Goal: Information Seeking & Learning: Check status

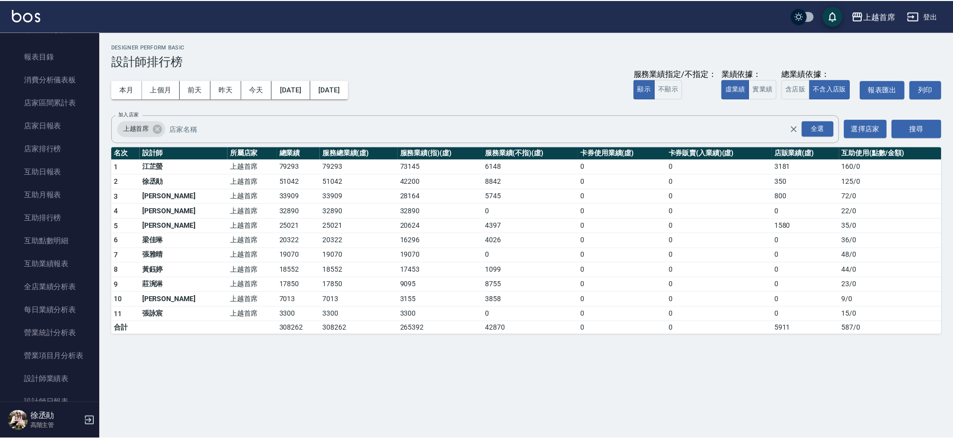
scroll to position [93, 0]
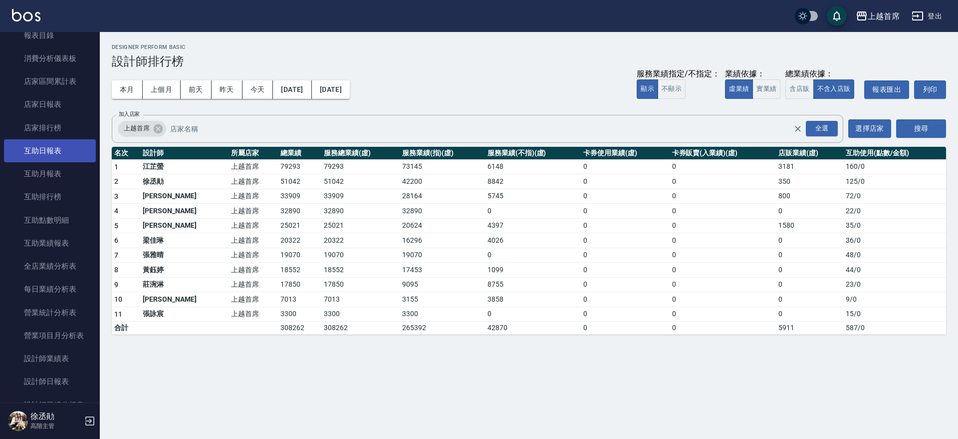
click at [48, 147] on link "互助日報表" at bounding box center [50, 150] width 92 height 23
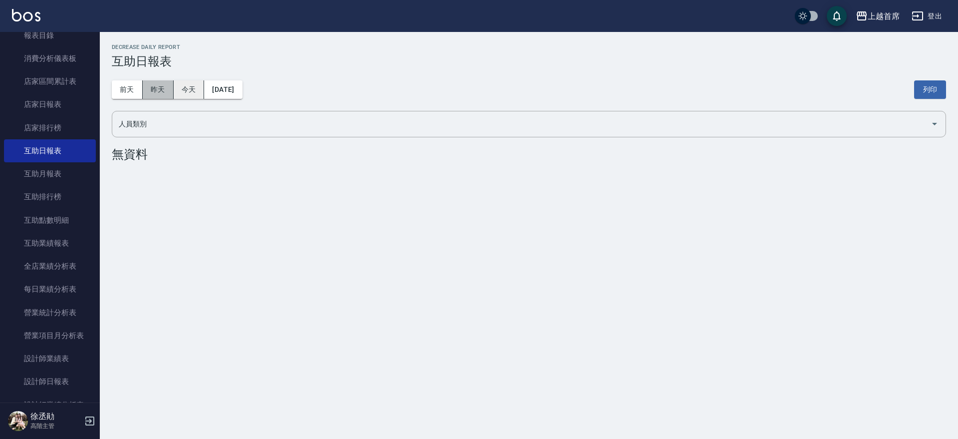
drag, startPoint x: 165, startPoint y: 93, endPoint x: 196, endPoint y: 93, distance: 30.4
click at [165, 93] on button "昨天" at bounding box center [158, 89] width 31 height 18
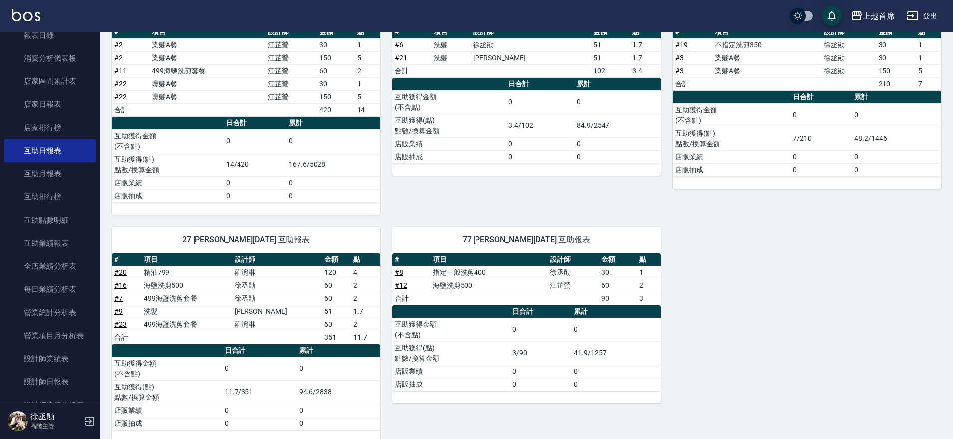
scroll to position [163, 0]
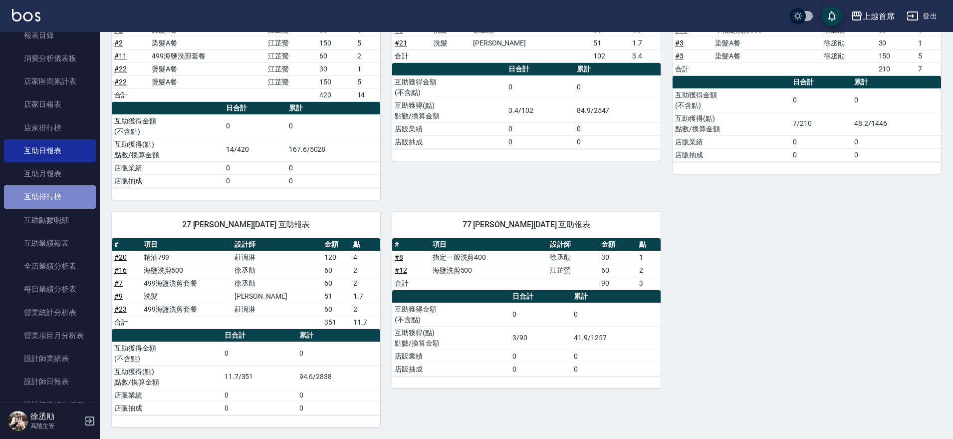
click at [70, 195] on link "互助排行榜" at bounding box center [50, 196] width 92 height 23
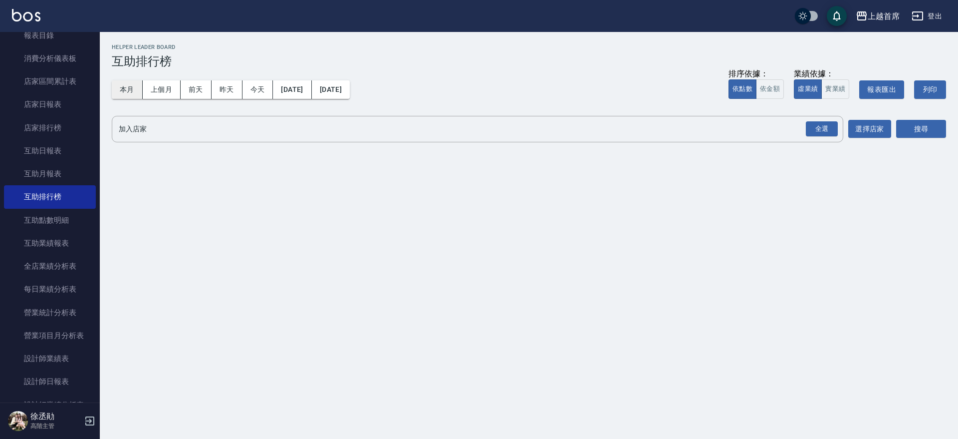
click at [133, 88] on button "本月" at bounding box center [127, 89] width 31 height 18
click at [822, 131] on div "全選" at bounding box center [822, 128] width 32 height 15
click at [914, 126] on button "搜尋" at bounding box center [921, 129] width 50 height 18
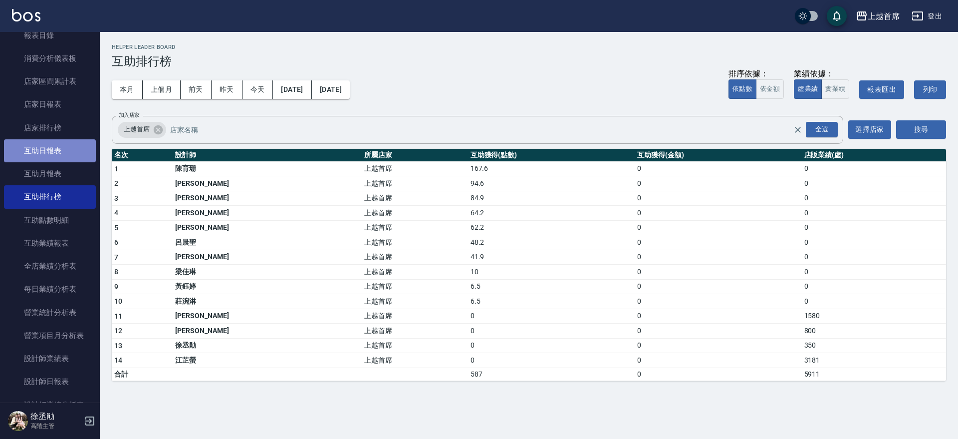
click at [56, 145] on link "互助日報表" at bounding box center [50, 150] width 92 height 23
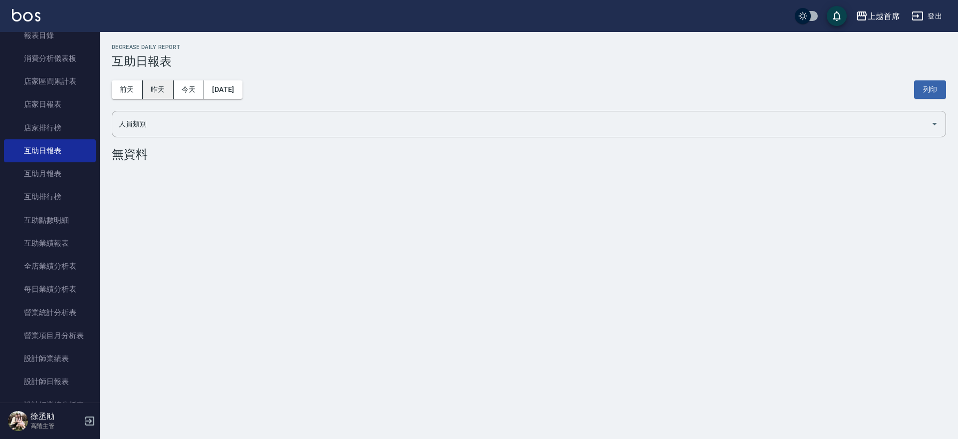
click at [159, 86] on button "昨天" at bounding box center [158, 89] width 31 height 18
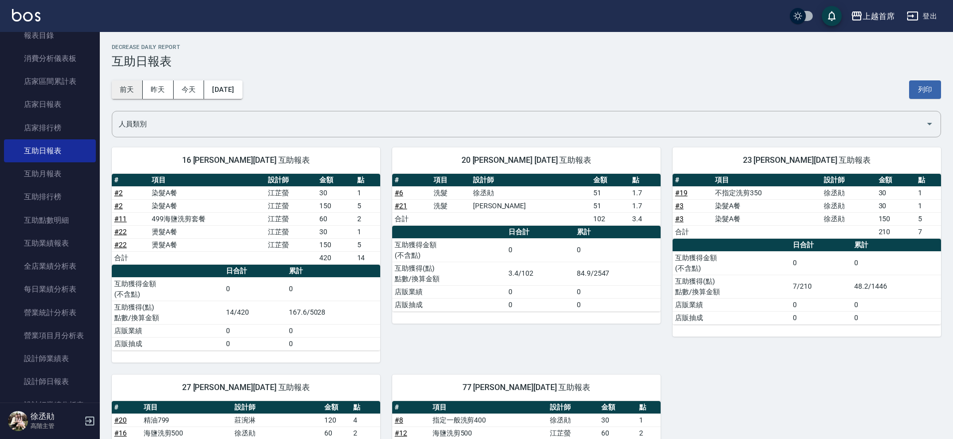
click at [128, 88] on button "前天" at bounding box center [127, 89] width 31 height 18
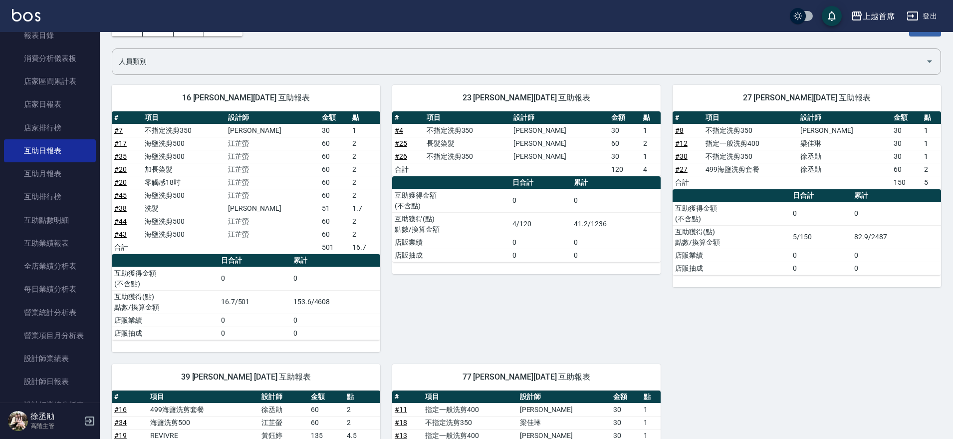
scroll to position [55, 0]
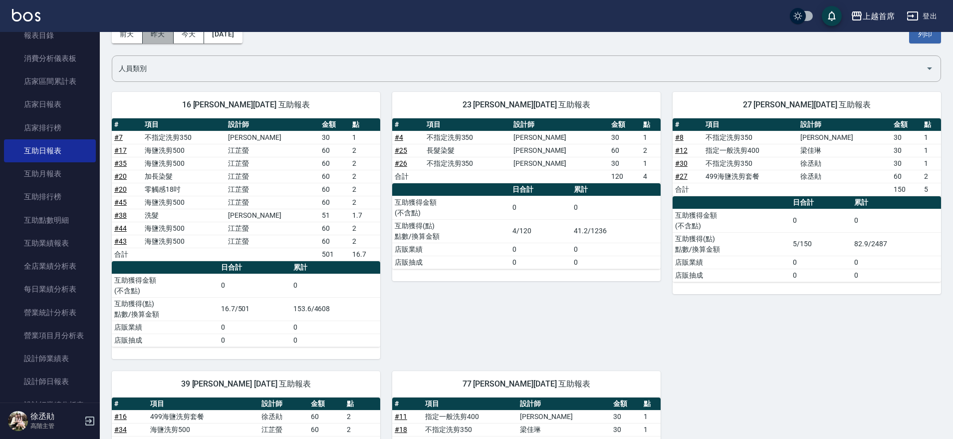
click at [160, 38] on button "昨天" at bounding box center [158, 34] width 31 height 18
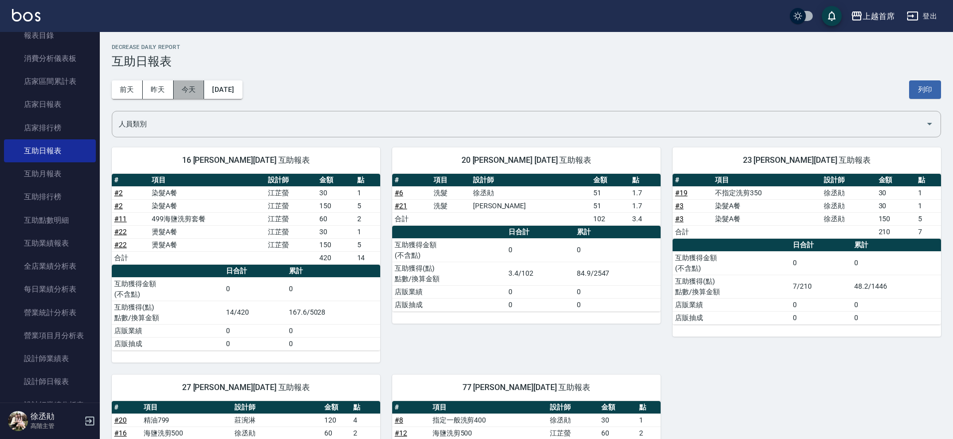
click at [186, 93] on button "今天" at bounding box center [189, 89] width 31 height 18
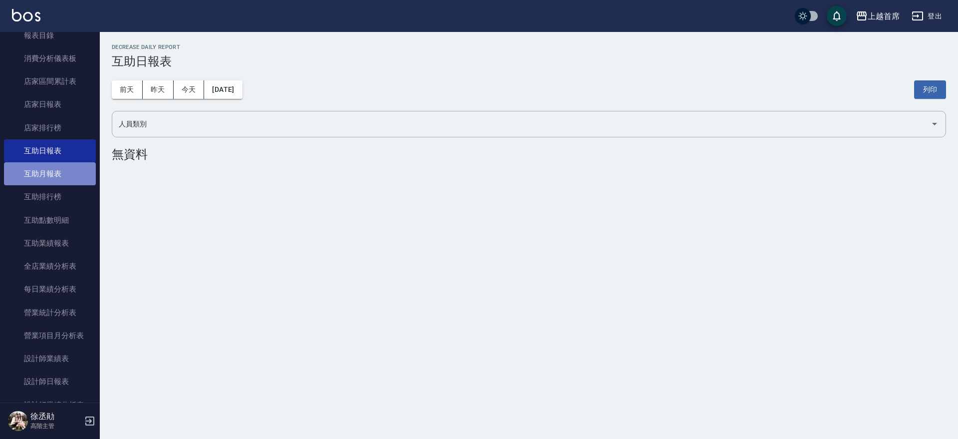
click at [59, 165] on link "互助月報表" at bounding box center [50, 173] width 92 height 23
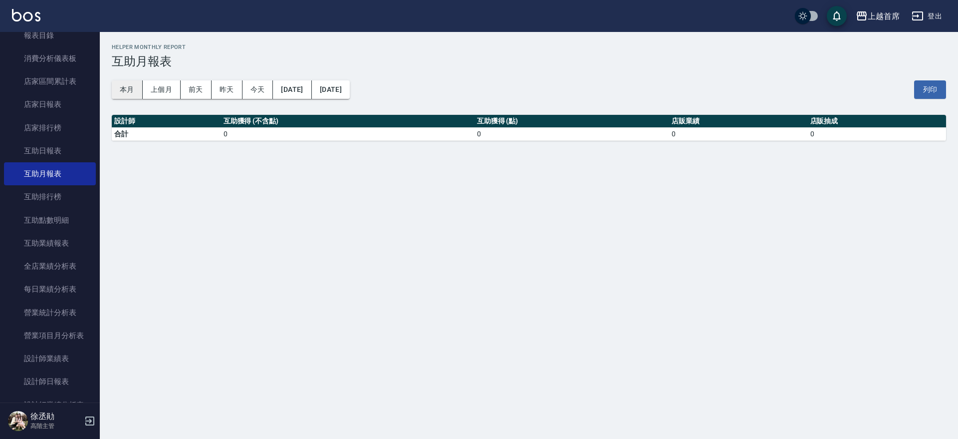
click at [139, 96] on button "本月" at bounding box center [127, 89] width 31 height 18
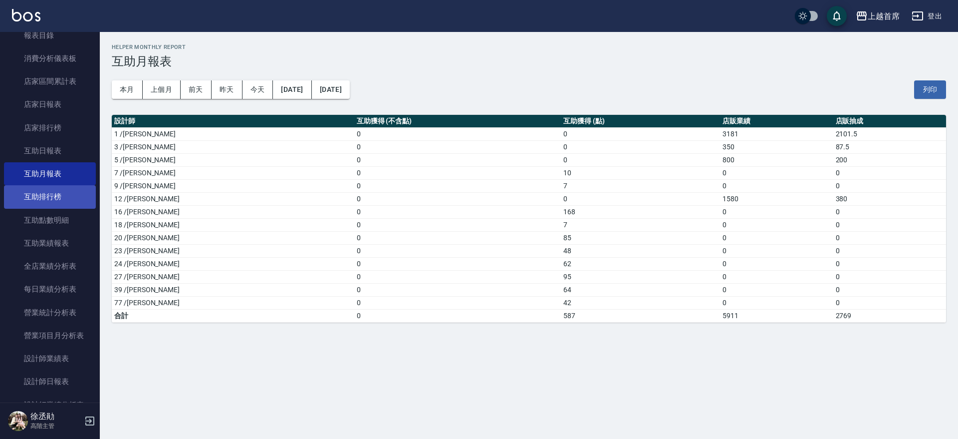
click at [64, 206] on link "互助排行榜" at bounding box center [50, 196] width 92 height 23
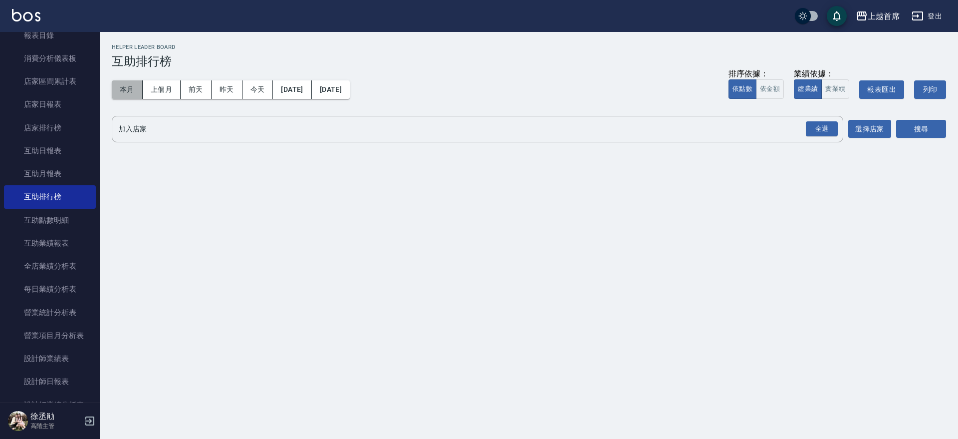
click at [128, 95] on button "本月" at bounding box center [127, 89] width 31 height 18
click at [812, 124] on div "全選" at bounding box center [822, 128] width 32 height 15
click at [906, 123] on button "搜尋" at bounding box center [921, 129] width 50 height 18
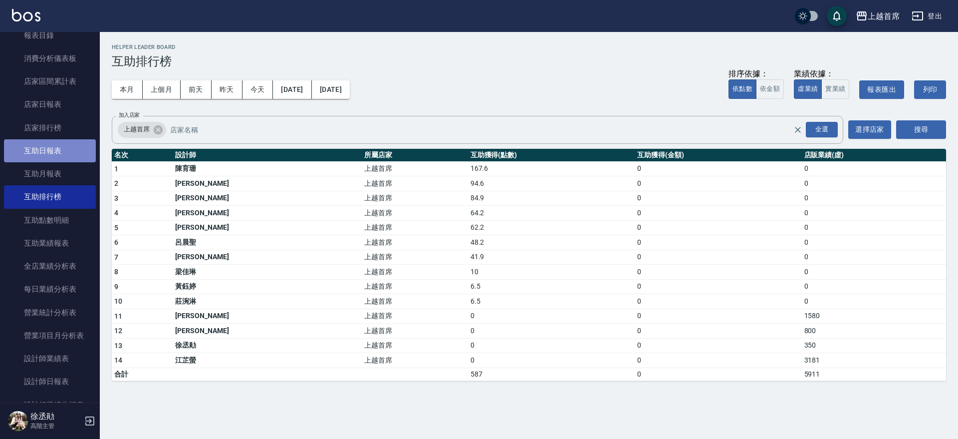
click at [54, 153] on link "互助日報表" at bounding box center [50, 150] width 92 height 23
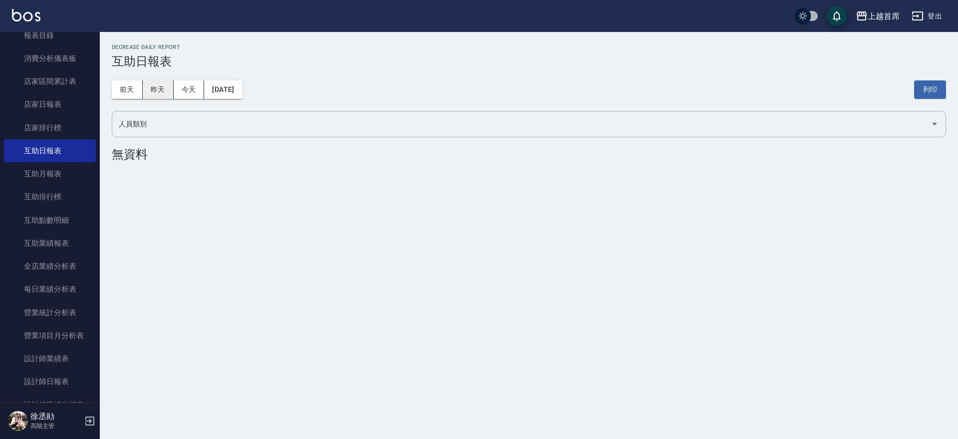
click at [166, 94] on button "昨天" at bounding box center [158, 89] width 31 height 18
